Goal: Transaction & Acquisition: Obtain resource

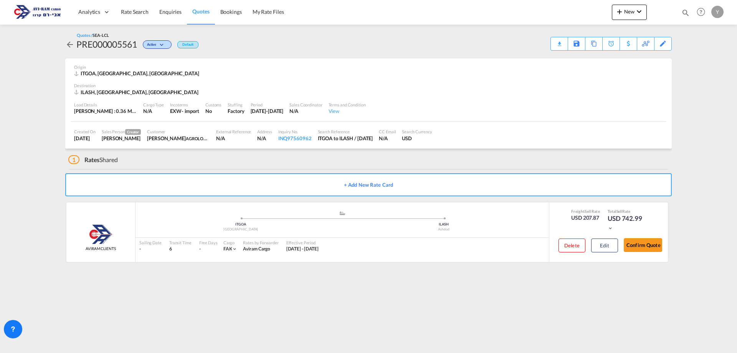
click at [16, 12] on img at bounding box center [38, 11] width 52 height 17
click at [365, 250] on button "Edit" at bounding box center [604, 245] width 27 height 14
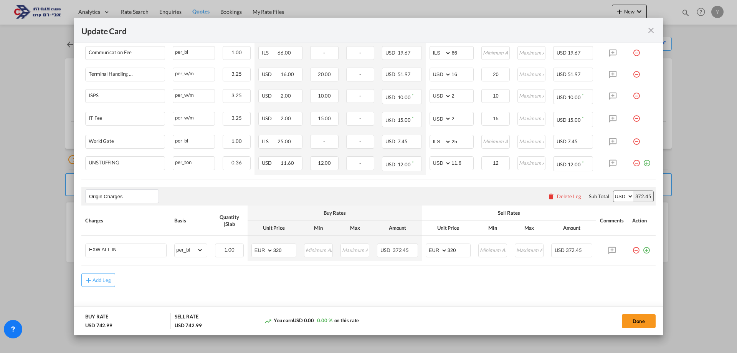
scroll to position [384, 0]
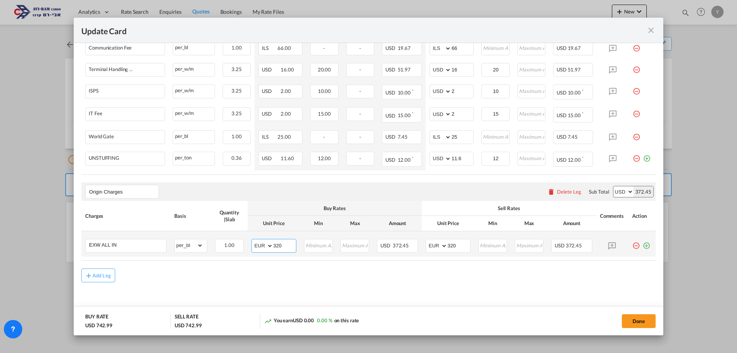
drag, startPoint x: 282, startPoint y: 245, endPoint x: 275, endPoint y: 244, distance: 6.6
click at [275, 244] on input "320" at bounding box center [284, 245] width 23 height 12
type input "305"
click at [365, 324] on button "Done" at bounding box center [639, 321] width 34 height 14
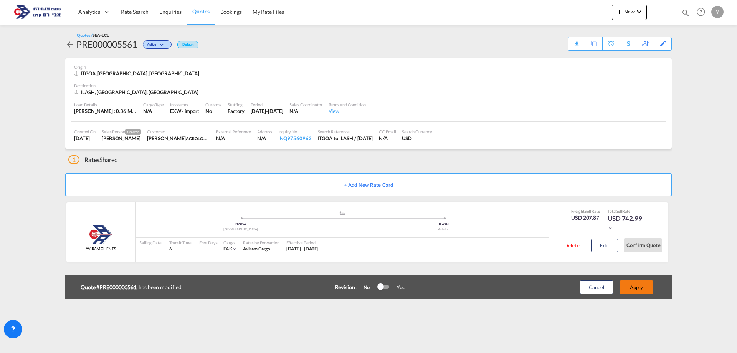
click at [365, 286] on button "Apply" at bounding box center [637, 287] width 34 height 14
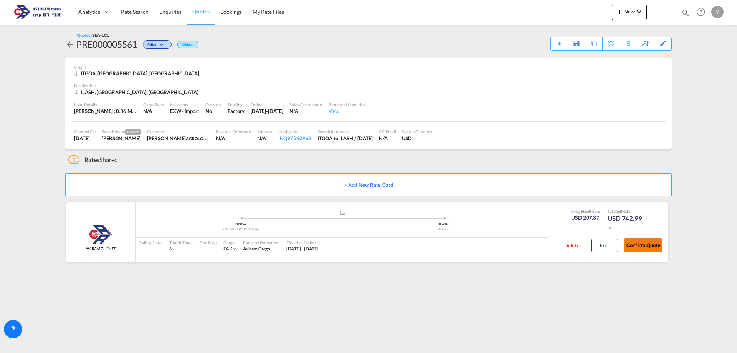
click at [365, 248] on button "Confirm Quote" at bounding box center [643, 245] width 38 height 14
click at [365, 47] on div "Download Quote" at bounding box center [544, 43] width 39 height 12
click at [365, 245] on button "Edit" at bounding box center [604, 245] width 27 height 14
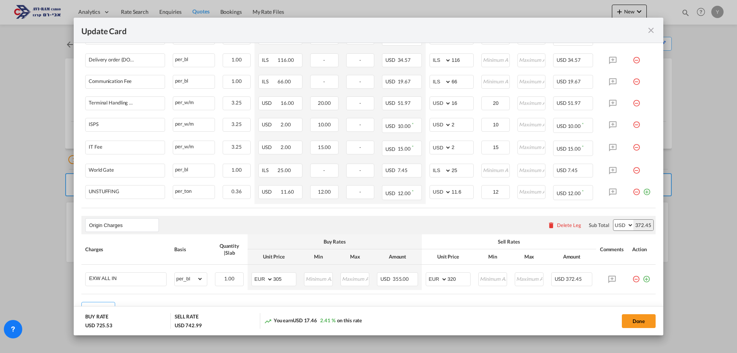
scroll to position [390, 0]
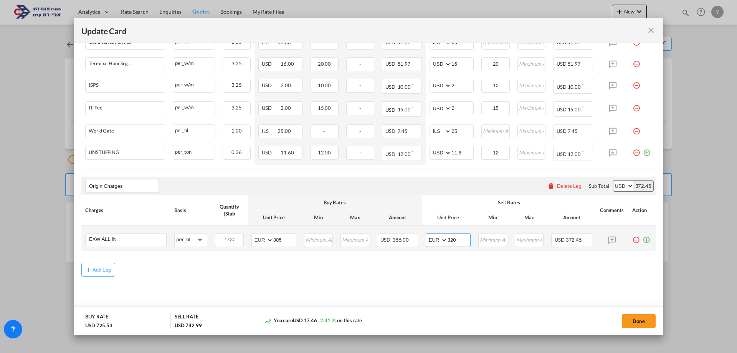
click at [365, 238] on input "320" at bounding box center [459, 239] width 23 height 12
type input "305"
click at [365, 314] on button "Done" at bounding box center [639, 321] width 34 height 14
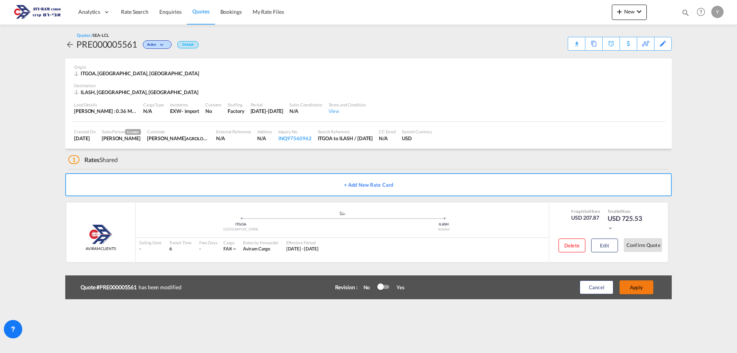
click at [365, 284] on button "Apply" at bounding box center [637, 287] width 34 height 14
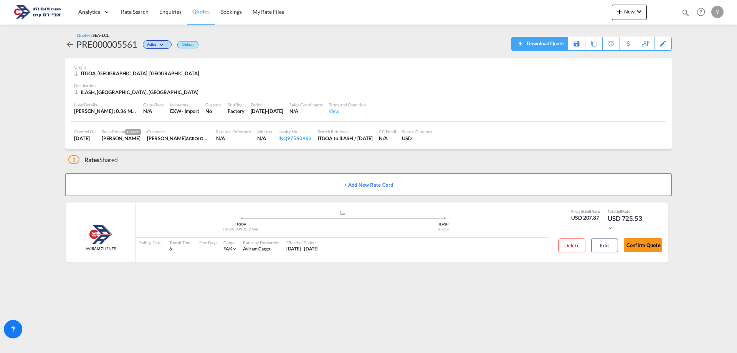
click at [365, 38] on div "Download Quote" at bounding box center [544, 43] width 39 height 12
